Goal: Transaction & Acquisition: Purchase product/service

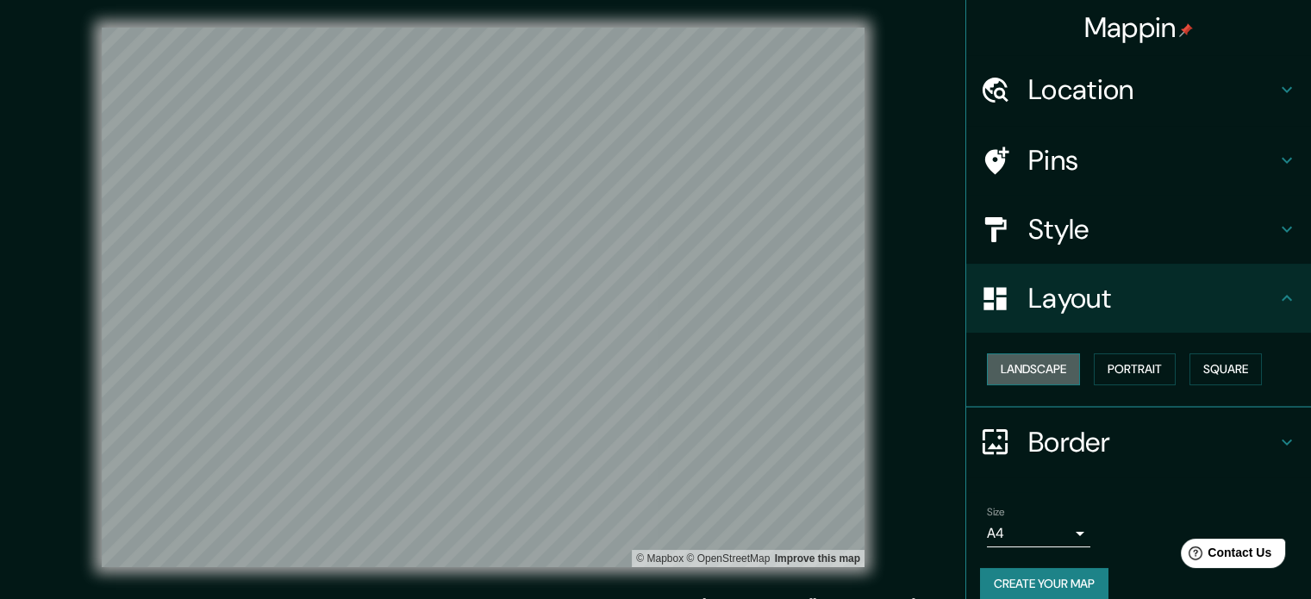
click at [1036, 375] on button "Landscape" at bounding box center [1033, 369] width 93 height 32
click at [1097, 365] on button "Portrait" at bounding box center [1135, 369] width 82 height 32
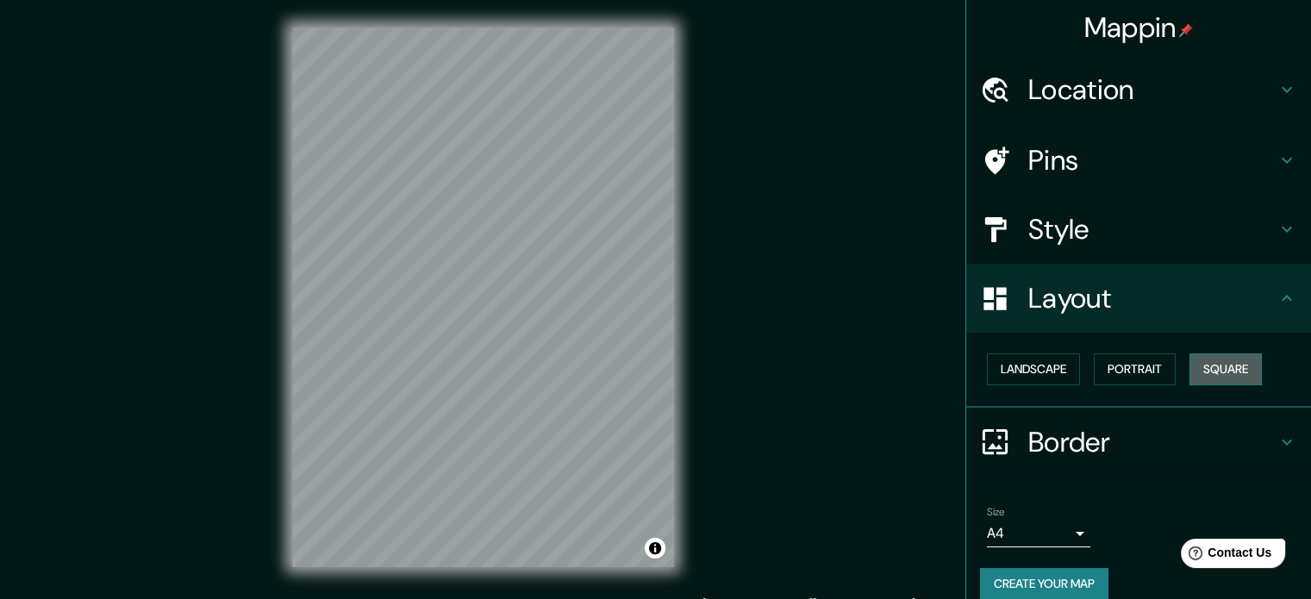
click at [1214, 362] on button "Square" at bounding box center [1225, 369] width 72 height 32
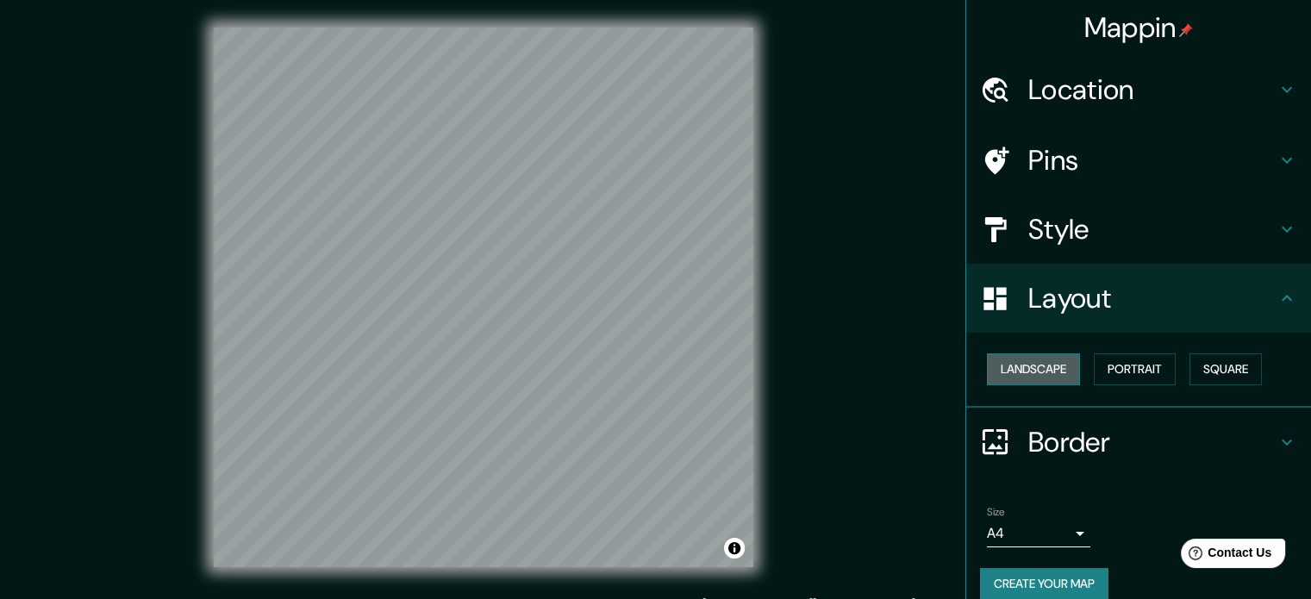
click at [1039, 380] on button "Landscape" at bounding box center [1033, 369] width 93 height 32
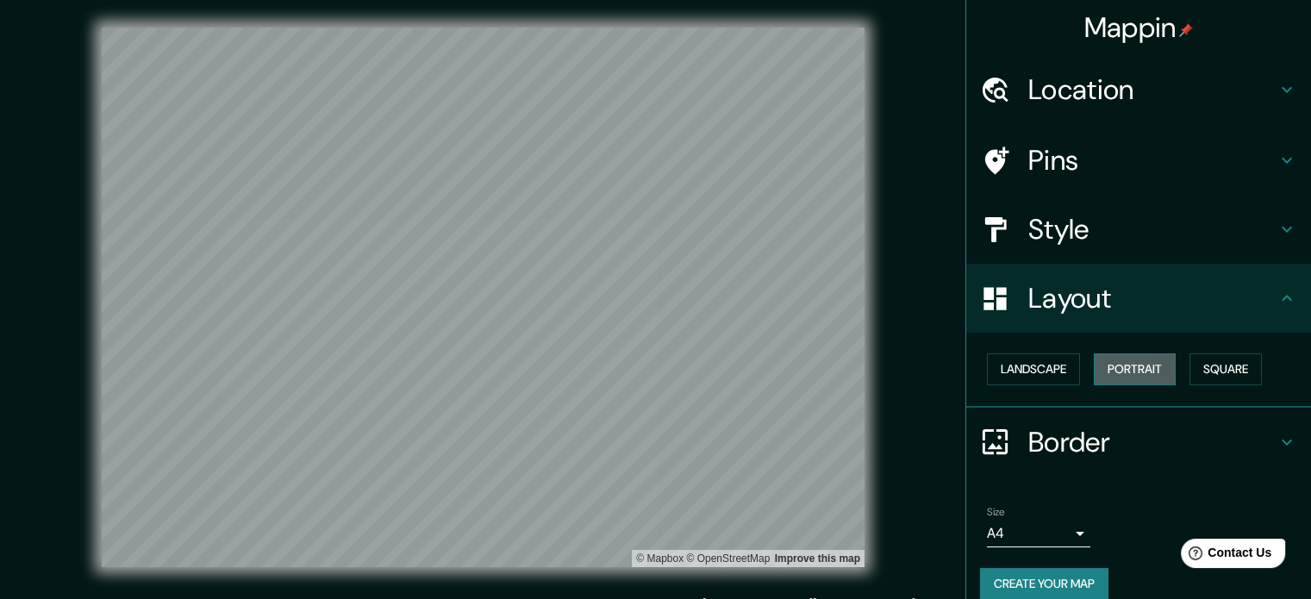
click at [1139, 371] on button "Portrait" at bounding box center [1135, 369] width 82 height 32
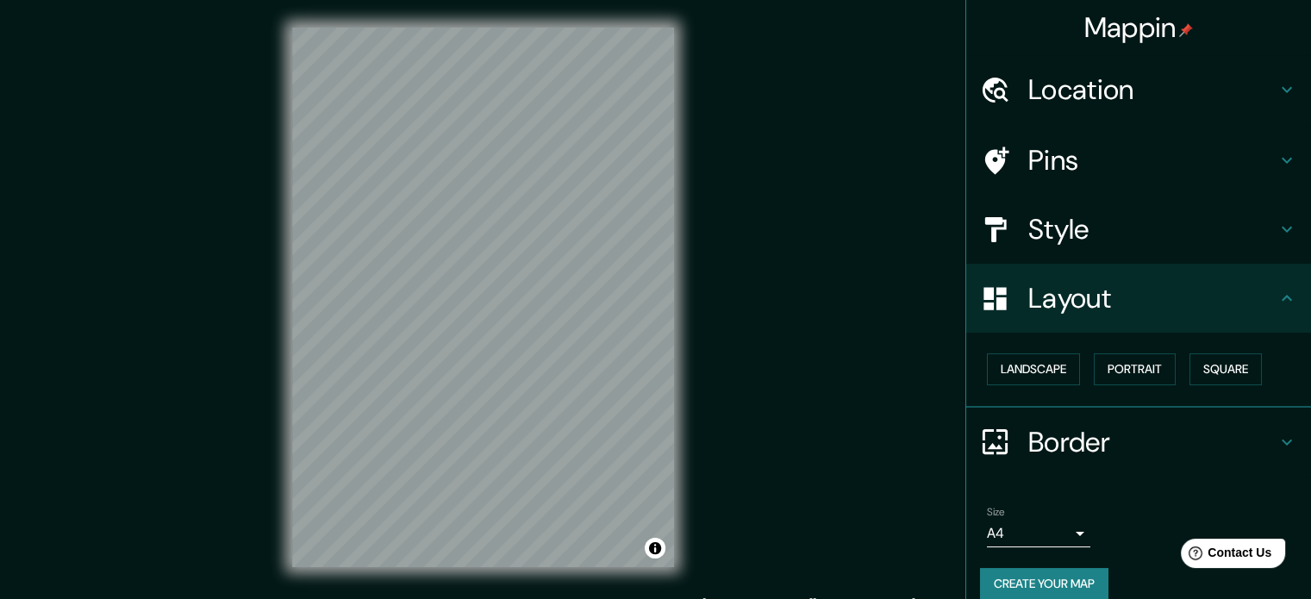
scroll to position [19, 0]
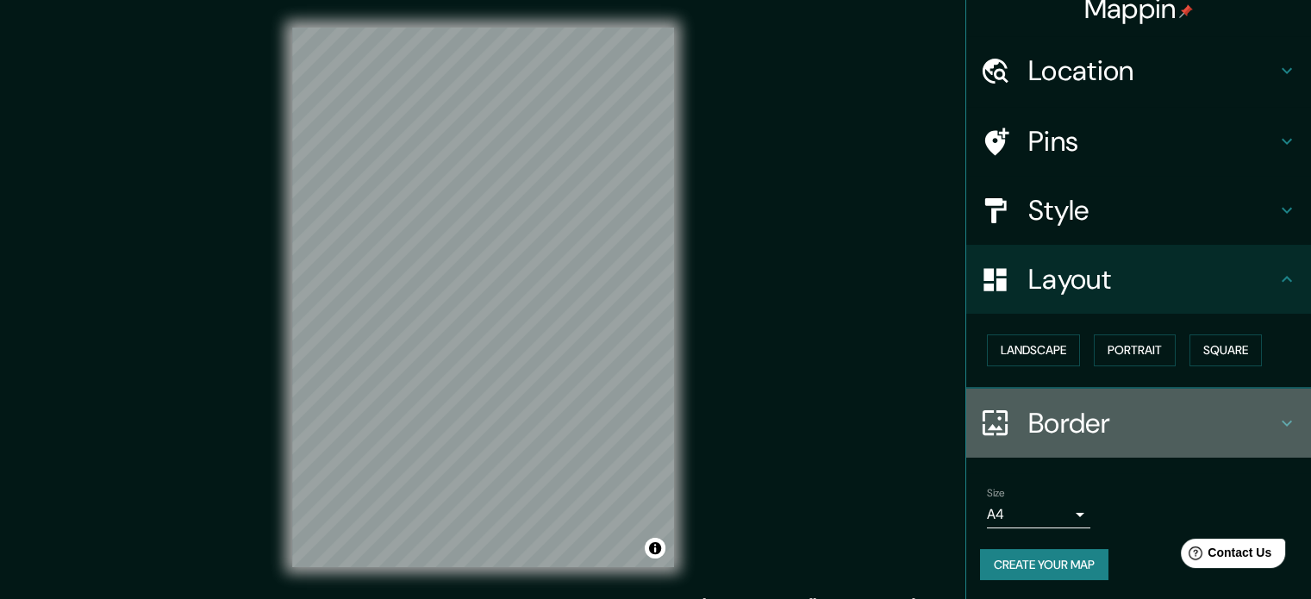
click at [1075, 454] on div "Border" at bounding box center [1138, 423] width 345 height 69
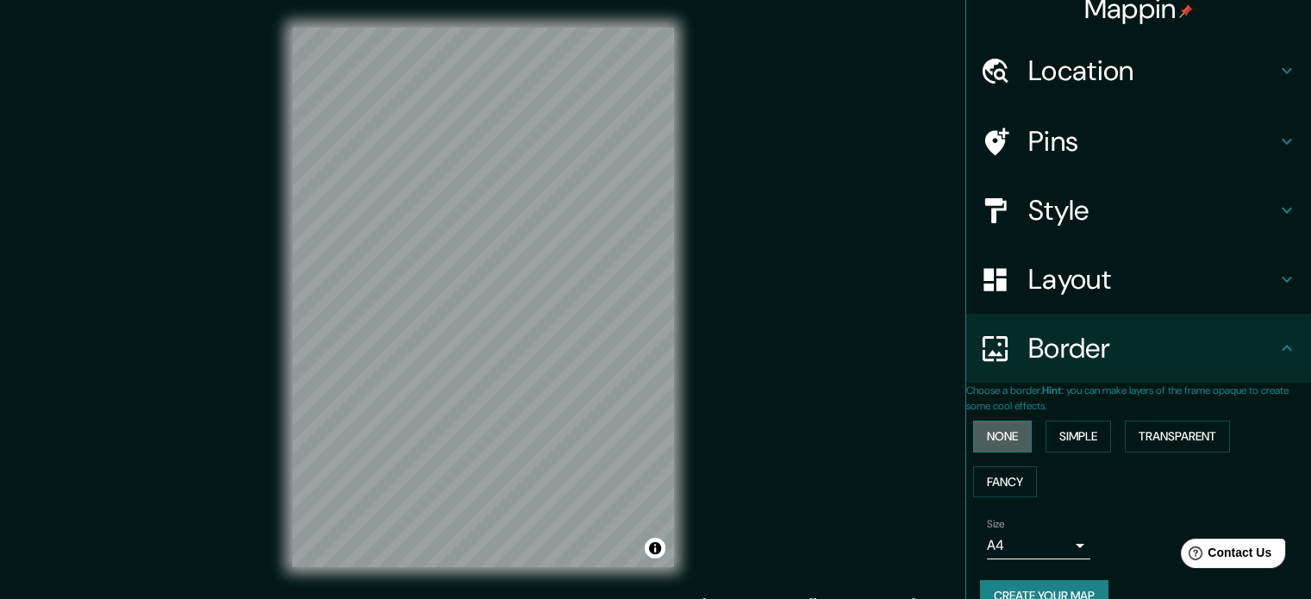
click at [1010, 434] on button "None" at bounding box center [1002, 437] width 59 height 32
click at [1089, 440] on button "Simple" at bounding box center [1078, 437] width 66 height 32
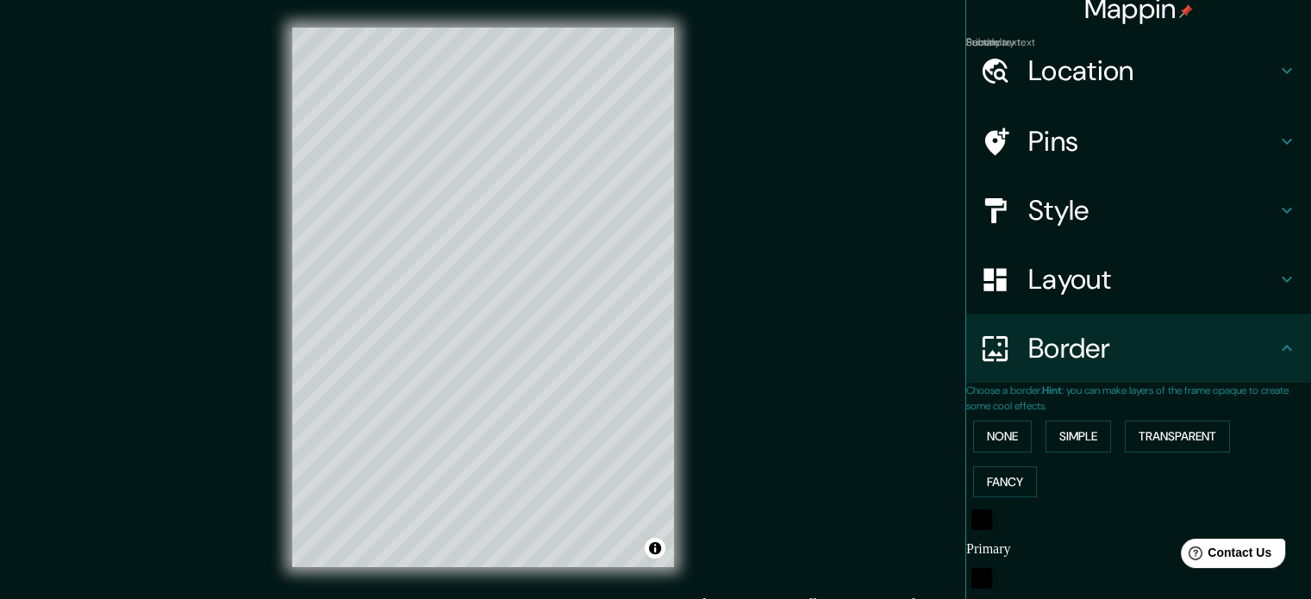
click at [1127, 439] on div "None Simple Transparent Fancy" at bounding box center [1138, 459] width 345 height 90
click at [1144, 440] on button "Transparent" at bounding box center [1177, 437] width 105 height 32
click at [995, 478] on button "Fancy" at bounding box center [1005, 482] width 64 height 32
click at [1008, 445] on button "None" at bounding box center [1002, 437] width 59 height 32
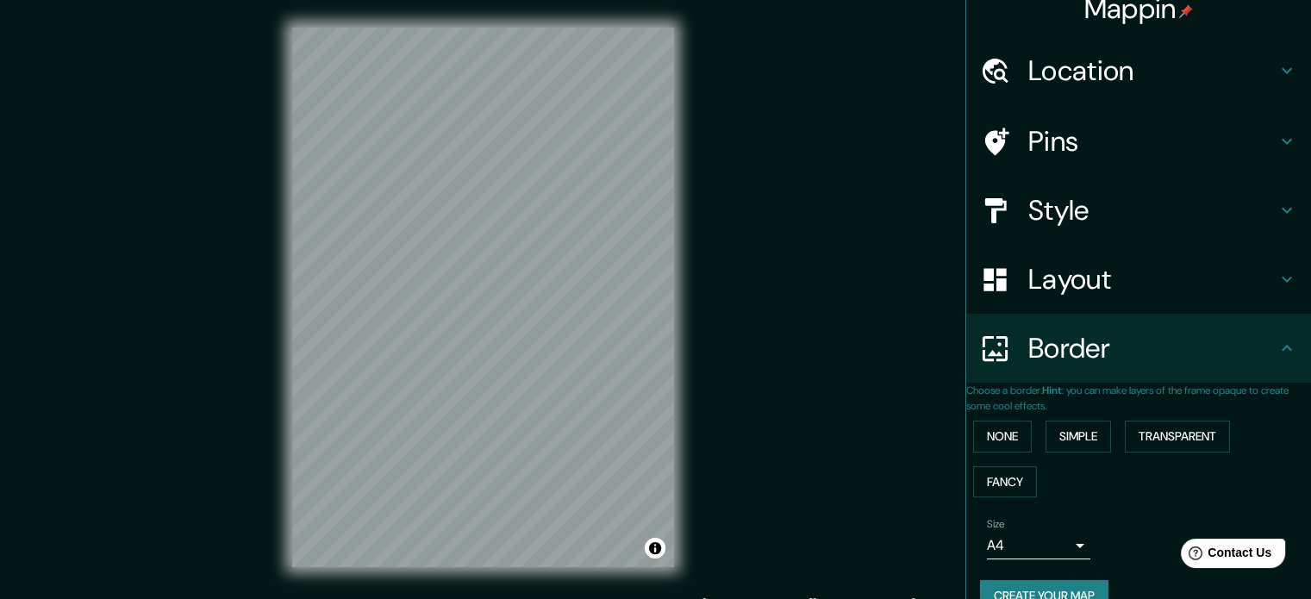
scroll to position [66, 0]
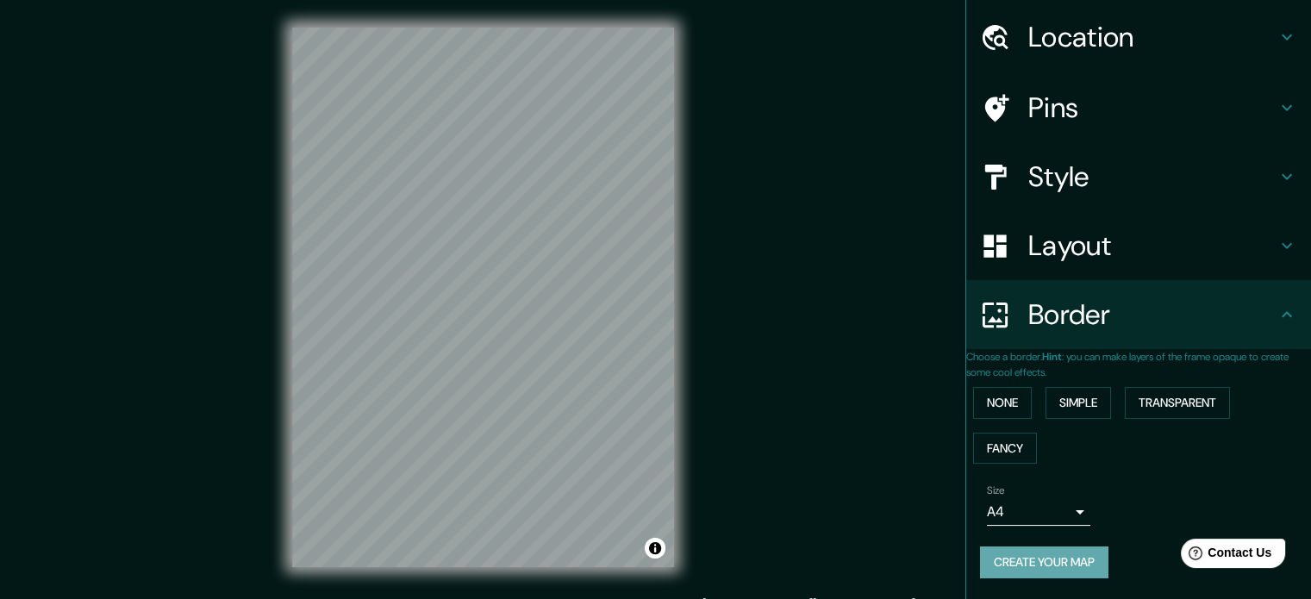
click at [1078, 550] on button "Create your map" at bounding box center [1044, 562] width 128 height 32
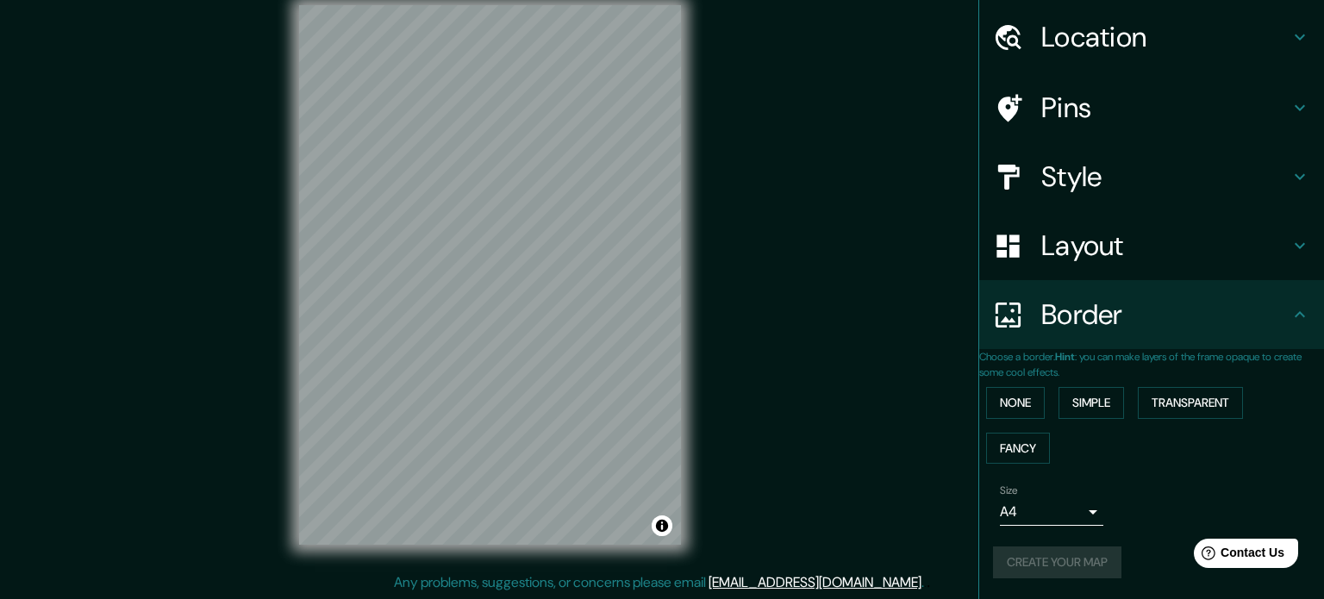
click at [1063, 511] on body "Mappin Location Prolongación [GEOGRAPHIC_DATA], [GEOGRAPHIC_DATA], [GEOGRAPHIC_…" at bounding box center [662, 277] width 1324 height 599
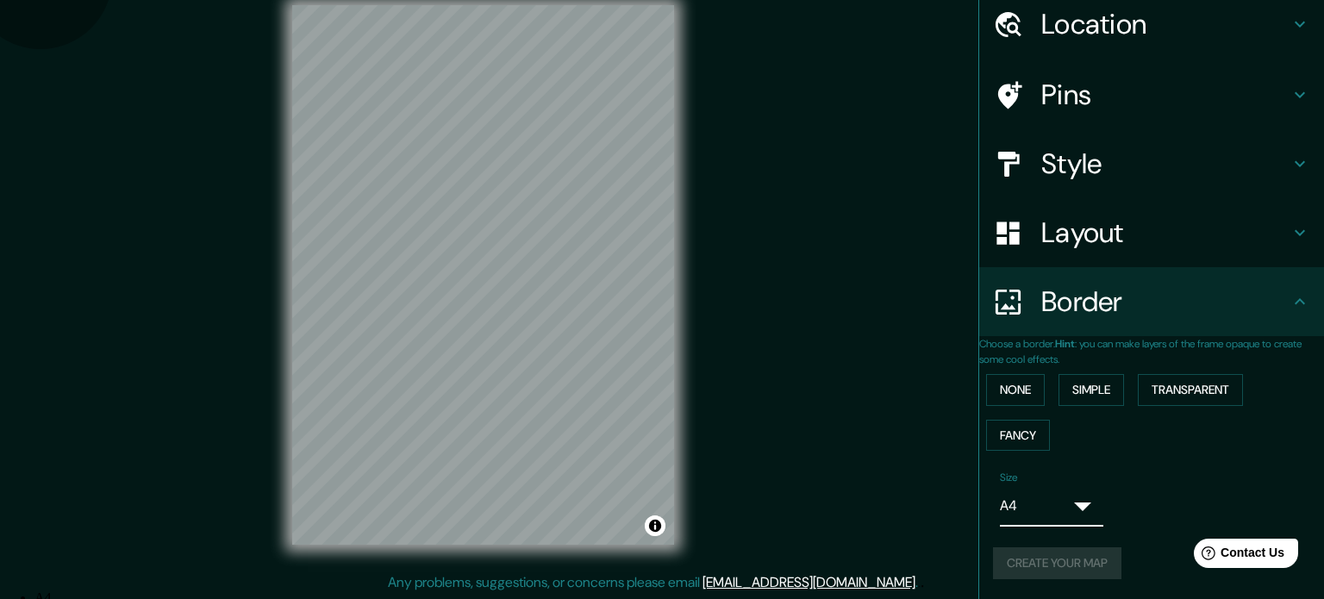
click at [1060, 516] on body "Mappin Location Prolongación [GEOGRAPHIC_DATA], [GEOGRAPHIC_DATA], [GEOGRAPHIC_…" at bounding box center [662, 277] width 1324 height 599
click at [1054, 590] on li "A4" at bounding box center [672, 598] width 1276 height 16
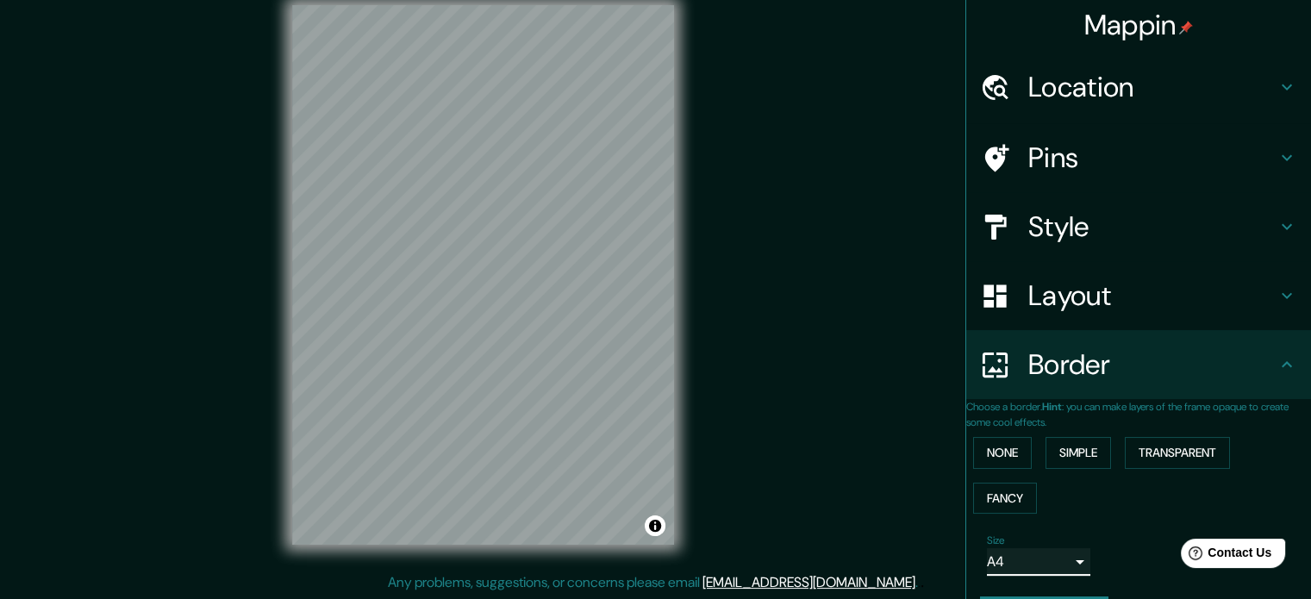
scroll to position [0, 0]
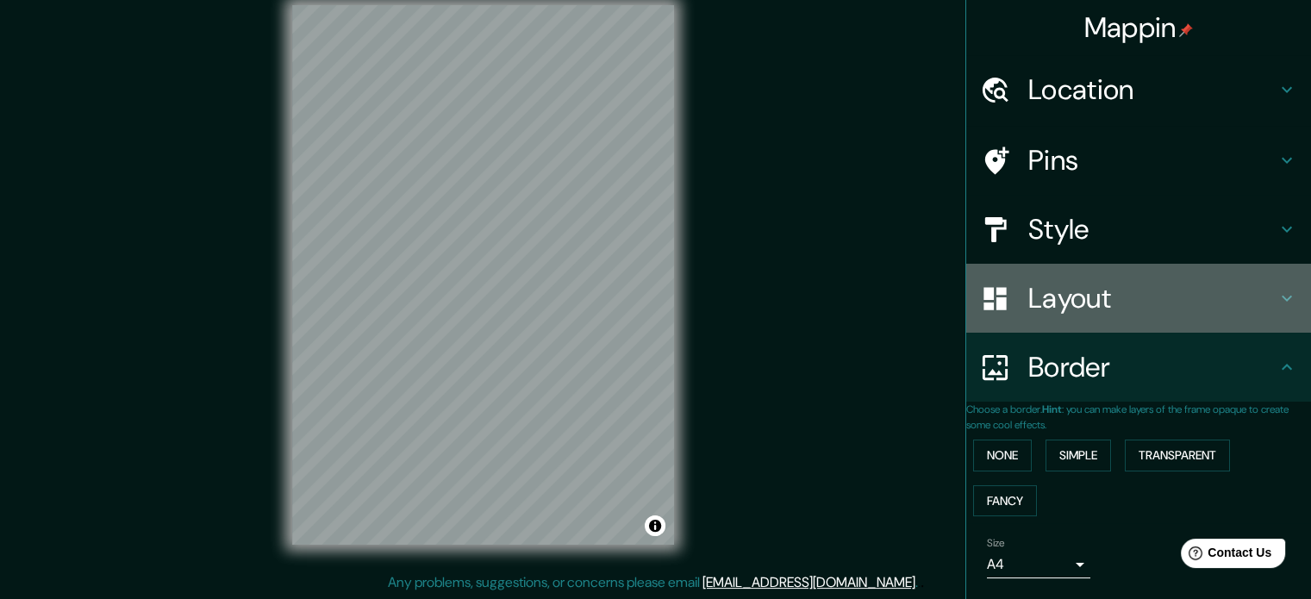
click at [1131, 299] on h4 "Layout" at bounding box center [1152, 298] width 248 height 34
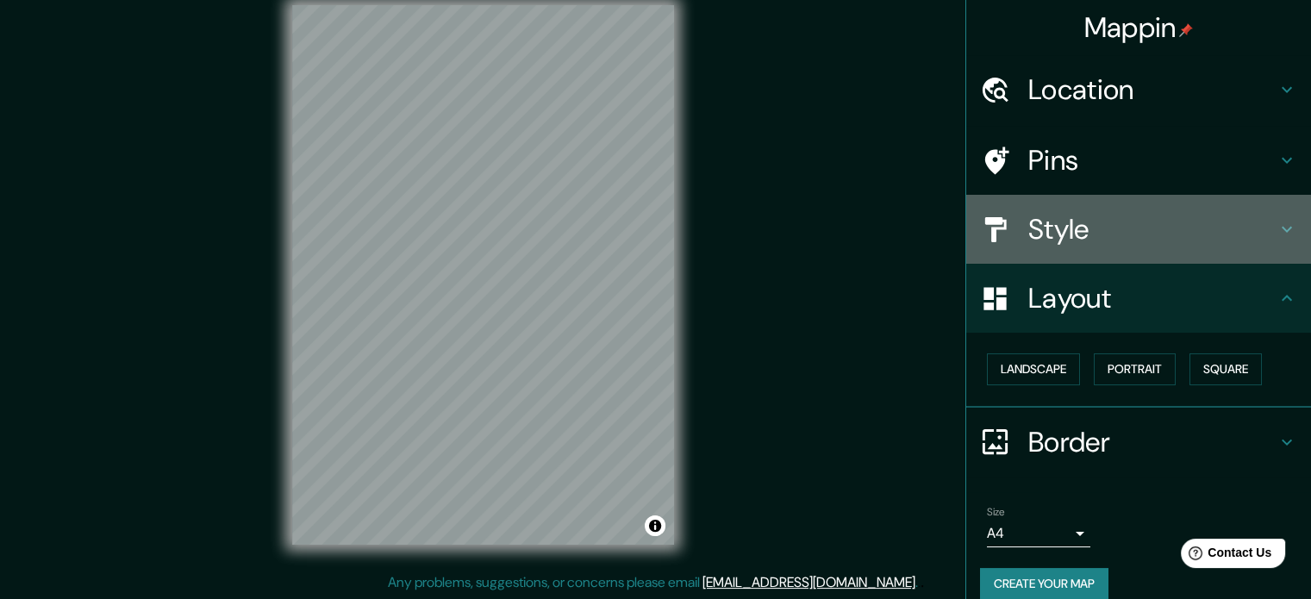
click at [1050, 247] on div "Style" at bounding box center [1138, 229] width 345 height 69
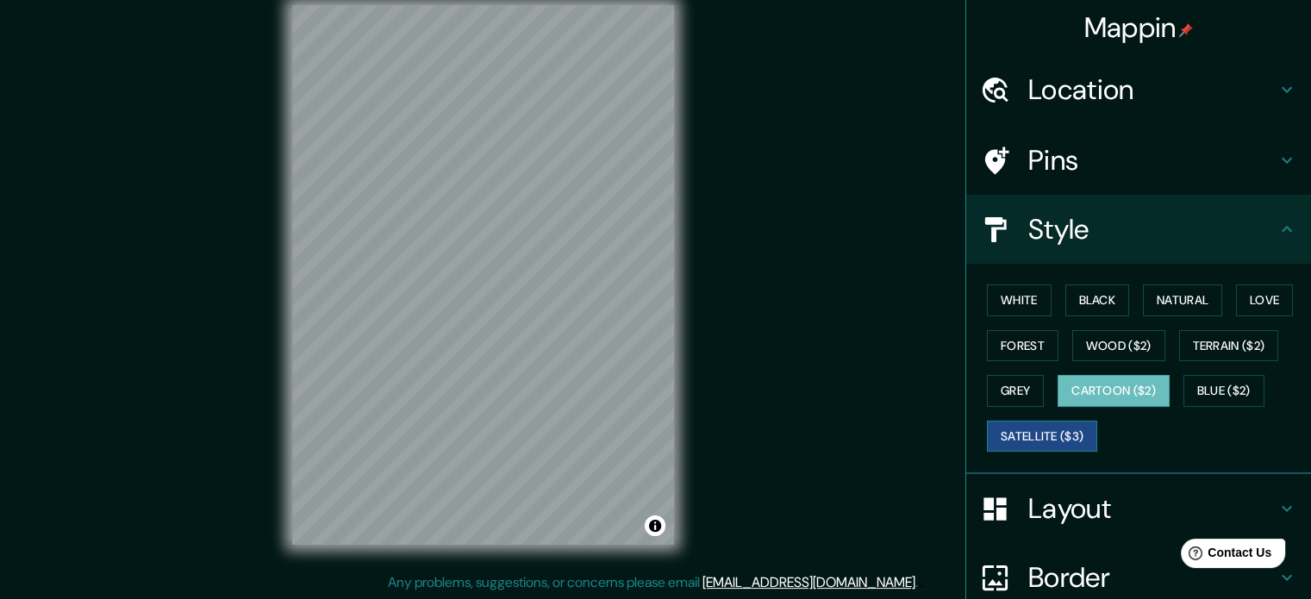
click at [1017, 427] on button "Satellite ($3)" at bounding box center [1042, 437] width 110 height 32
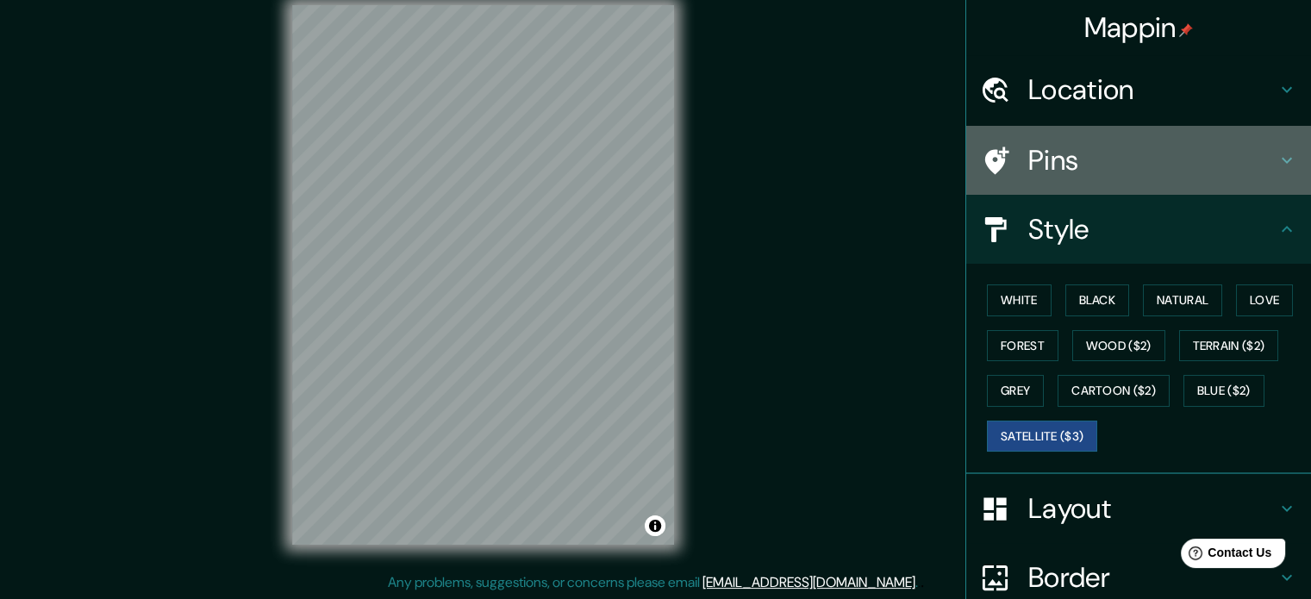
click at [1031, 154] on h4 "Pins" at bounding box center [1152, 160] width 248 height 34
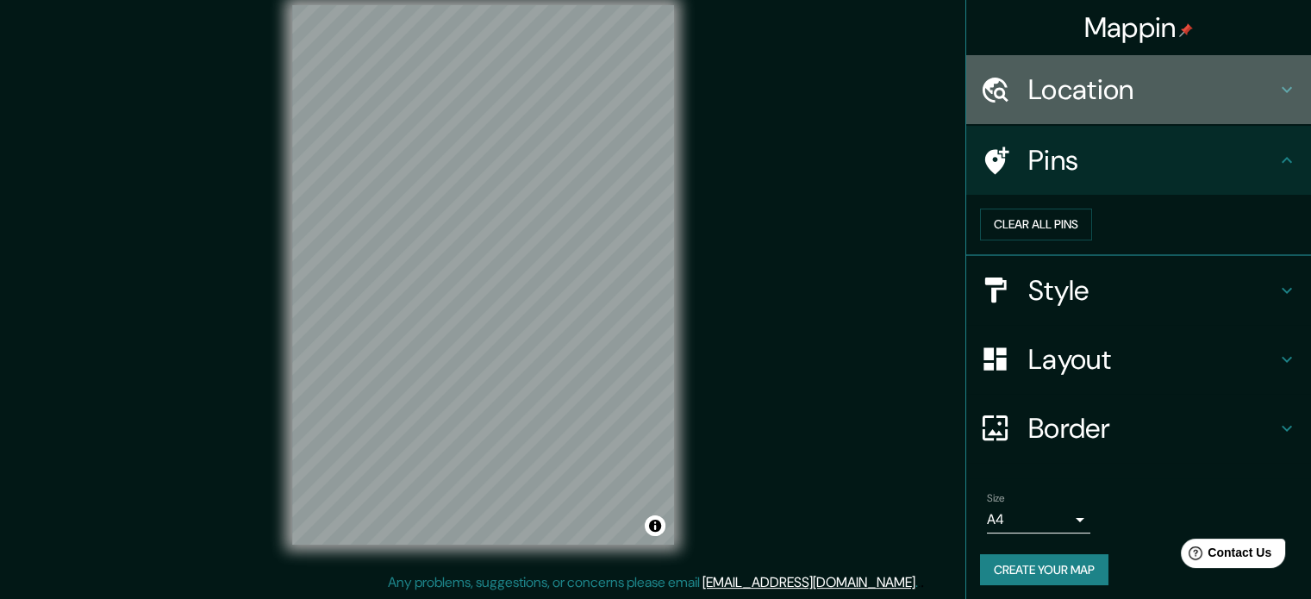
click at [1091, 86] on h4 "Location" at bounding box center [1152, 89] width 248 height 34
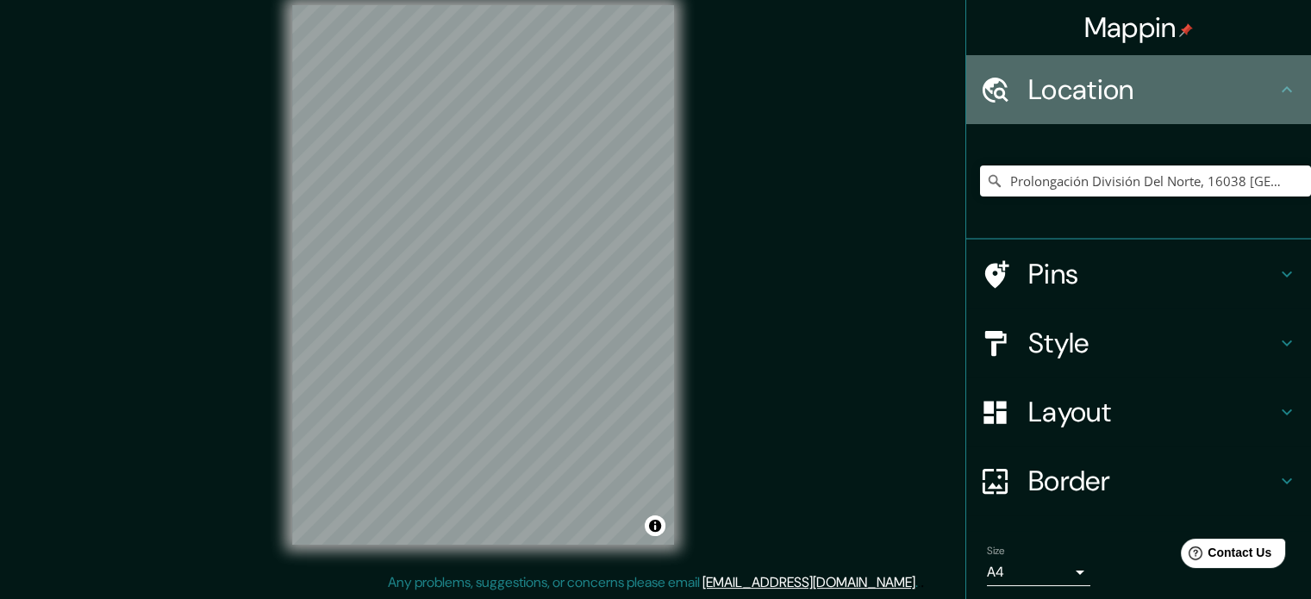
click at [1091, 86] on h4 "Location" at bounding box center [1152, 89] width 248 height 34
